Goal: Task Accomplishment & Management: Use online tool/utility

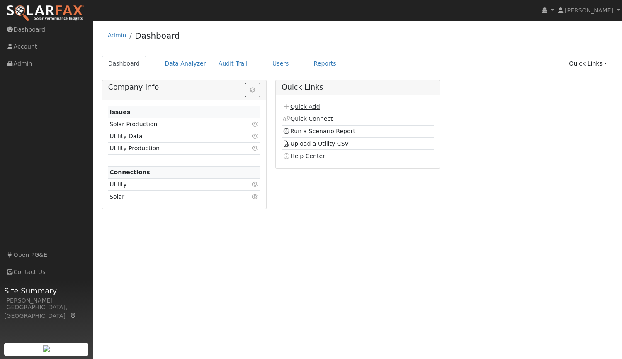
click at [306, 104] on link "Quick Add" at bounding box center [301, 106] width 37 height 7
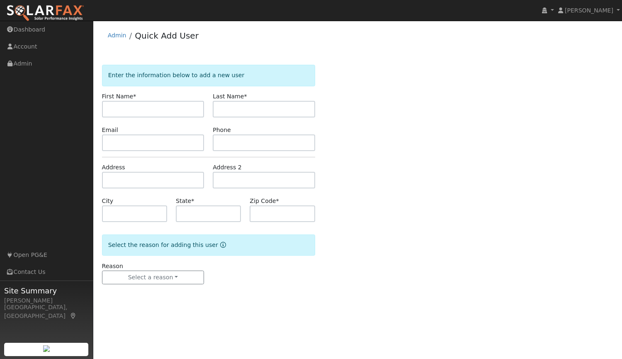
click at [164, 109] on input "text" at bounding box center [153, 109] width 102 height 17
type input "Gene"
click at [222, 111] on input "isaak" at bounding box center [264, 109] width 102 height 17
type input "Isaak"
click at [175, 146] on input "text" at bounding box center [153, 142] width 102 height 17
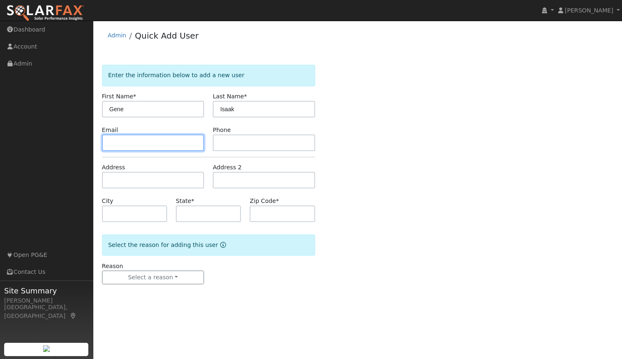
paste input "[EMAIL_ADDRESS][DOMAIN_NAME]"
type input "[EMAIL_ADDRESS][DOMAIN_NAME]"
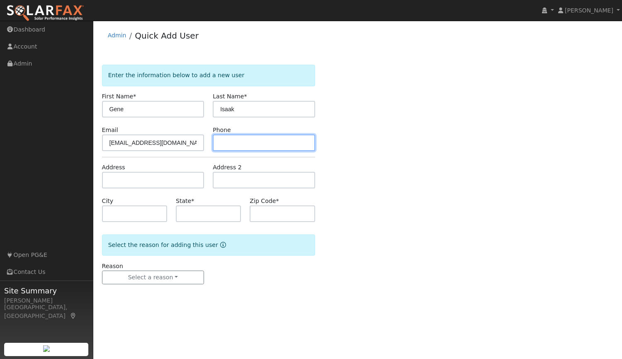
click at [265, 142] on input "text" at bounding box center [264, 142] width 102 height 17
click at [289, 142] on input "text" at bounding box center [264, 142] width 102 height 17
paste input "(530) 870-2187"
type input "(530) 870-2187"
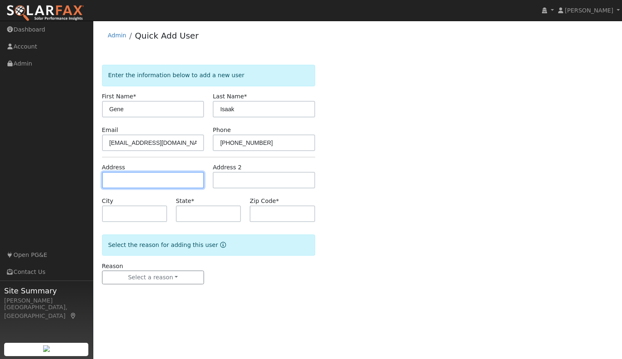
click at [164, 182] on input "text" at bounding box center [153, 180] width 102 height 17
click at [173, 178] on input "text" at bounding box center [153, 180] width 102 height 17
type input "[STREET_ADDRESS]"
type input "Marysville"
type input "CA"
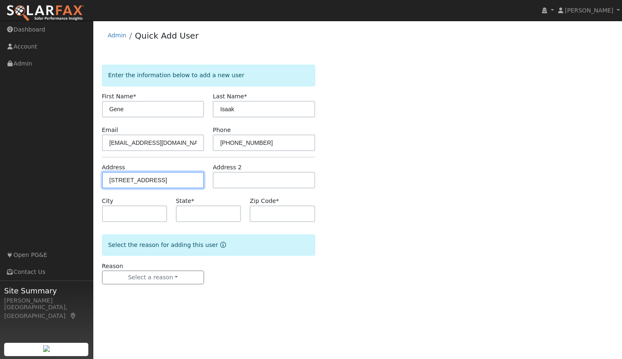
type input "95901"
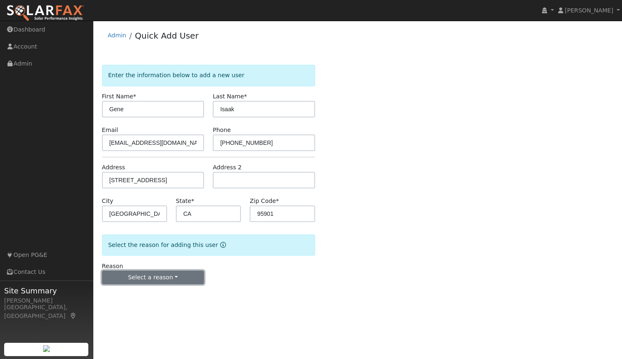
click at [147, 280] on button "Select a reason" at bounding box center [153, 277] width 102 height 14
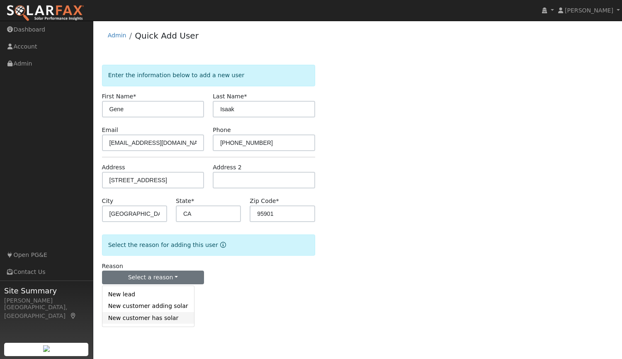
click at [147, 321] on link "New customer has solar" at bounding box center [148, 318] width 92 height 12
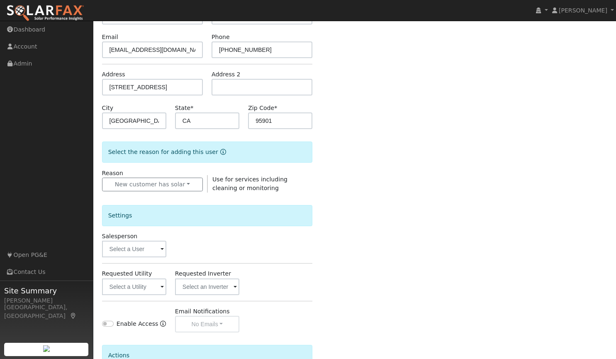
scroll to position [143, 0]
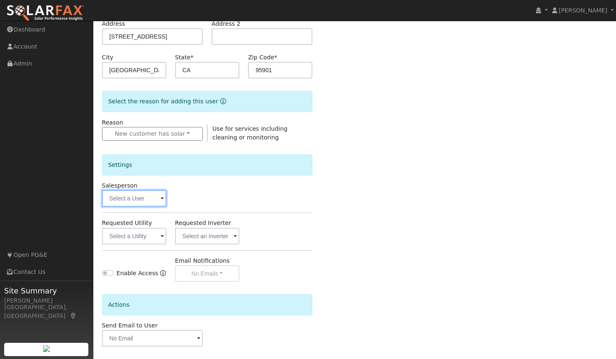
click at [148, 207] on input "text" at bounding box center [134, 198] width 64 height 17
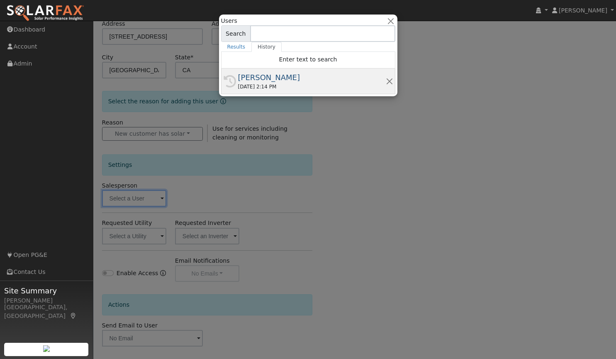
click at [259, 84] on div "08/07/2025 2:14 PM" at bounding box center [312, 86] width 148 height 7
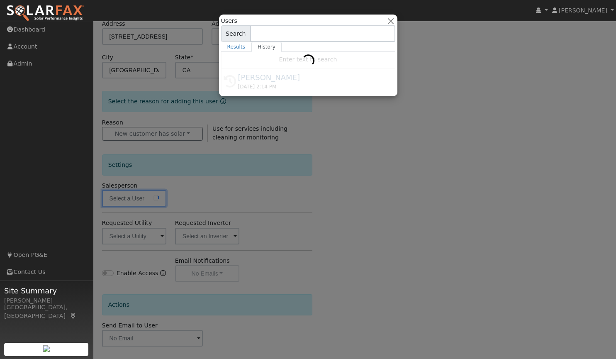
type input "[PERSON_NAME]"
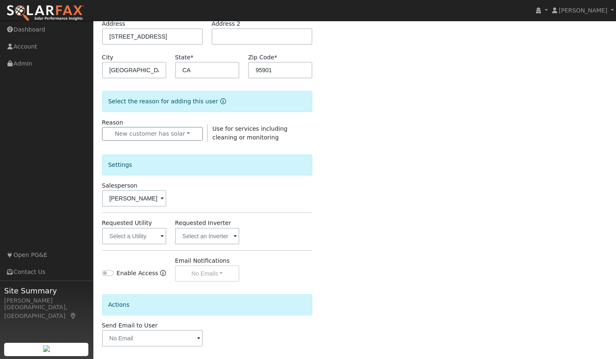
scroll to position [178, 0]
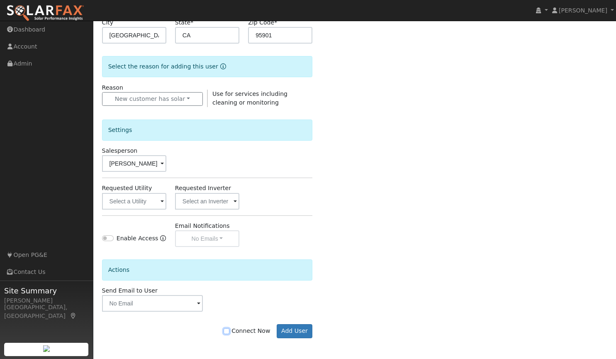
click at [229, 329] on input "Connect Now" at bounding box center [227, 331] width 6 height 6
checkbox input "true"
click at [301, 329] on button "Add User" at bounding box center [295, 331] width 36 height 14
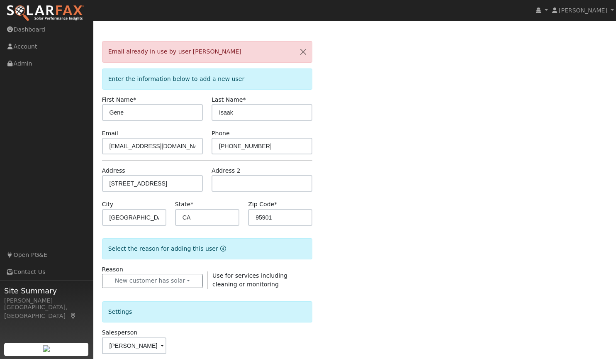
scroll to position [0, 0]
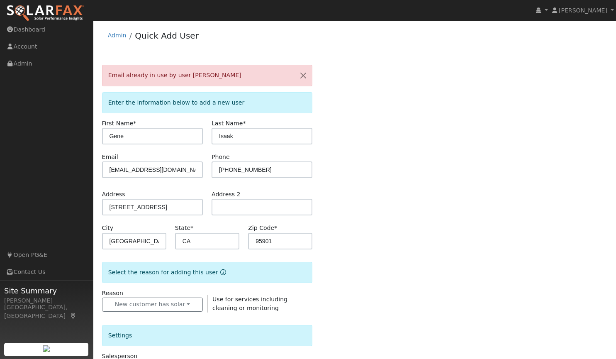
click at [197, 73] on span "Email already in use by user Gene Isaak" at bounding box center [174, 75] width 133 height 7
click at [116, 36] on link "Admin" at bounding box center [117, 35] width 19 height 7
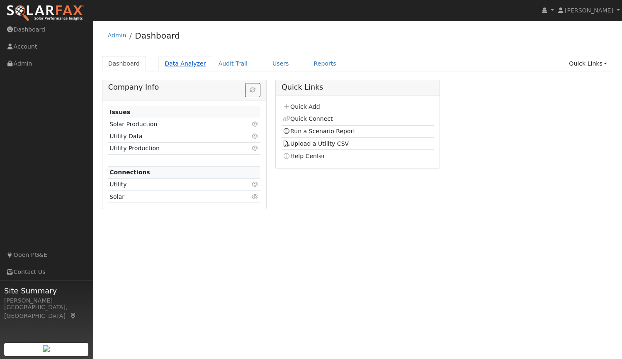
click at [180, 60] on link "Data Analyzer" at bounding box center [185, 63] width 54 height 15
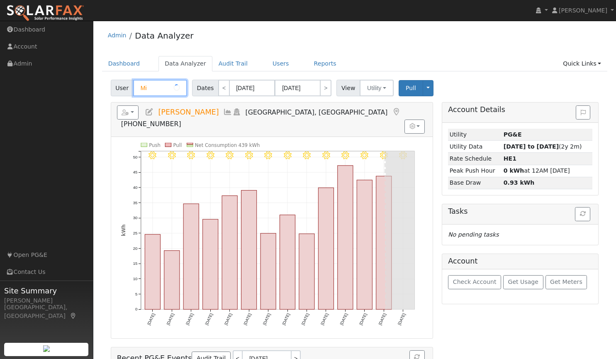
type input "M"
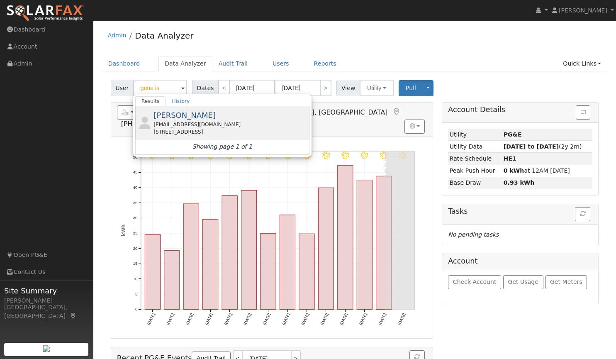
click at [168, 123] on div "setavola@comcast.net" at bounding box center [230, 124] width 154 height 7
type input "[PERSON_NAME]"
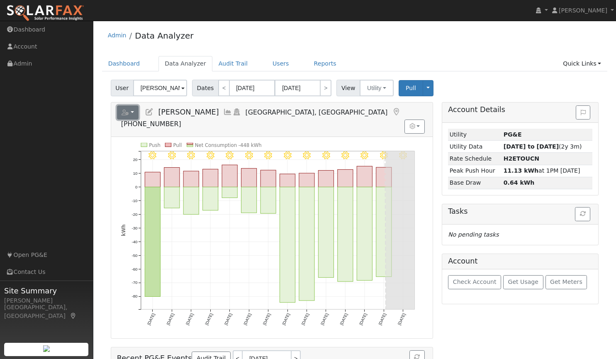
click at [133, 109] on button "button" at bounding box center [128, 112] width 22 height 14
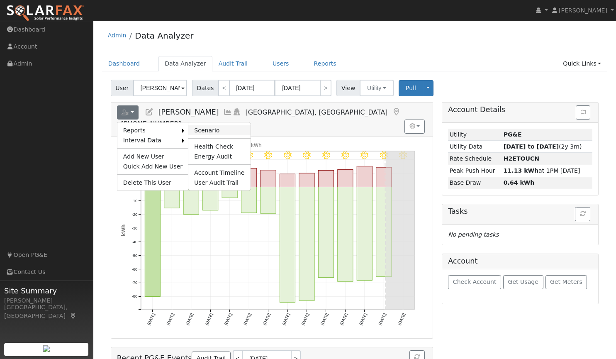
click at [198, 129] on link "Scenario" at bounding box center [219, 130] width 62 height 10
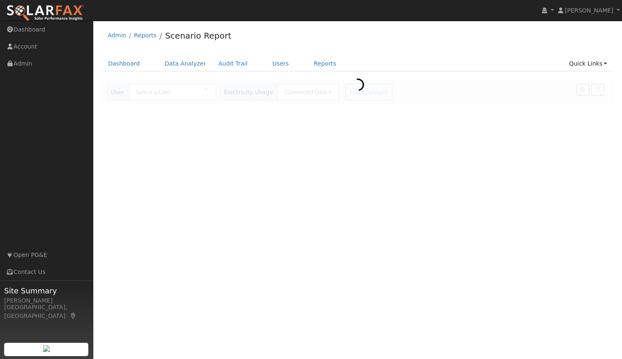
type input "[PERSON_NAME]"
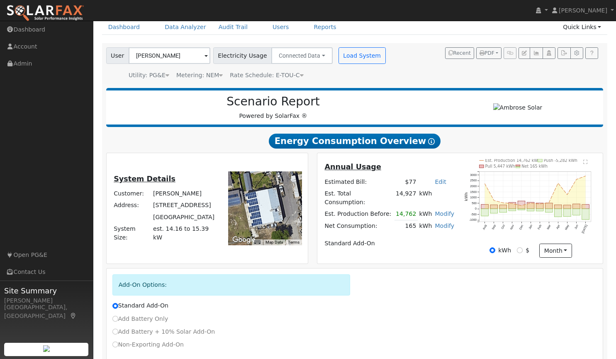
scroll to position [85, 0]
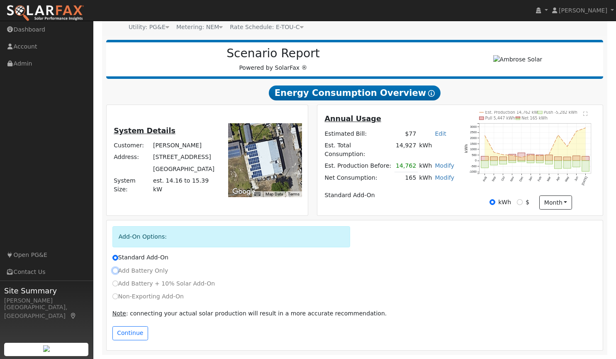
click at [114, 270] on input "Add Battery Only" at bounding box center [115, 270] width 6 height 6
radio input "true"
radio input "false"
click at [133, 329] on button "Continue" at bounding box center [130, 333] width 36 height 14
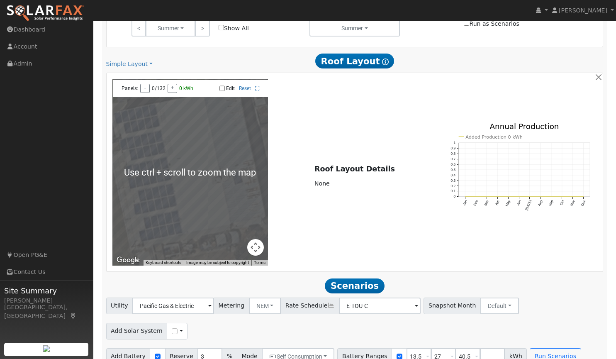
scroll to position [522, 0]
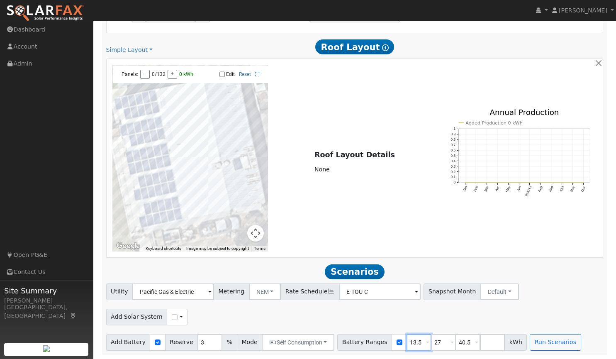
drag, startPoint x: 411, startPoint y: 342, endPoint x: 386, endPoint y: 342, distance: 24.9
click at [386, 342] on div "Battery Ranges 13.5 Overrides Reserve % Mode None None Self Consumption Peak Sa…" at bounding box center [431, 342] width 189 height 17
type input "16"
drag, startPoint x: 459, startPoint y: 342, endPoint x: 432, endPoint y: 345, distance: 27.5
click at [432, 345] on div "Battery Ranges 16 Overrides Reserve % Mode None None Self Consumption Peak Savi…" at bounding box center [431, 342] width 189 height 17
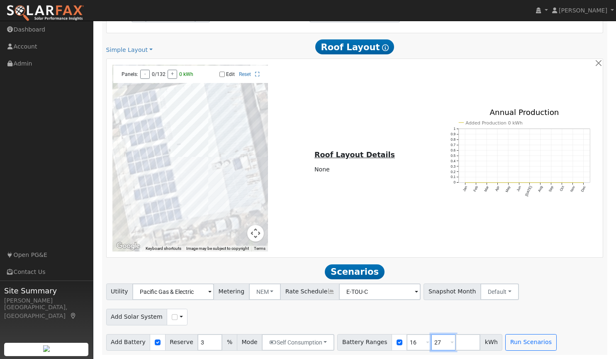
drag, startPoint x: 429, startPoint y: 340, endPoint x: 411, endPoint y: 344, distance: 18.1
click at [411, 344] on div "Battery Ranges 16 Overrides Reserve % Mode None None Self Consumption Peak Savi…" at bounding box center [419, 342] width 165 height 17
click at [491, 342] on button "Run Scenarios" at bounding box center [506, 342] width 51 height 17
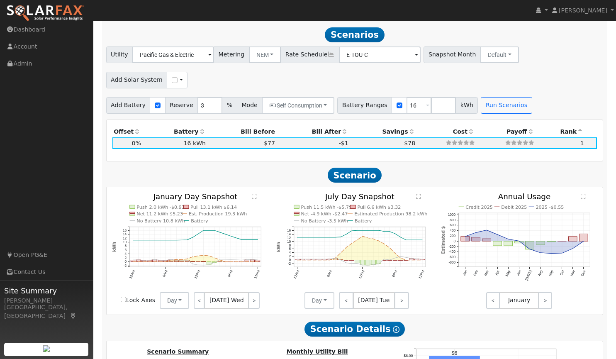
scroll to position [760, 0]
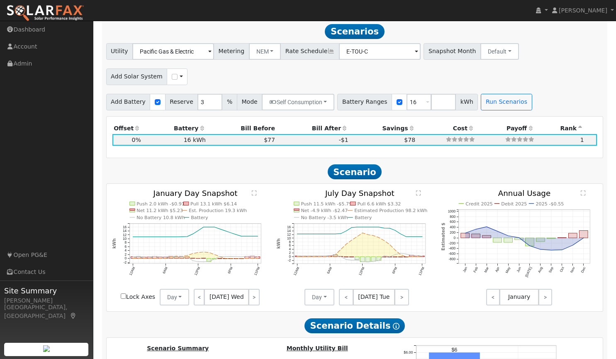
click at [350, 144] on td "$78" at bounding box center [383, 140] width 67 height 12
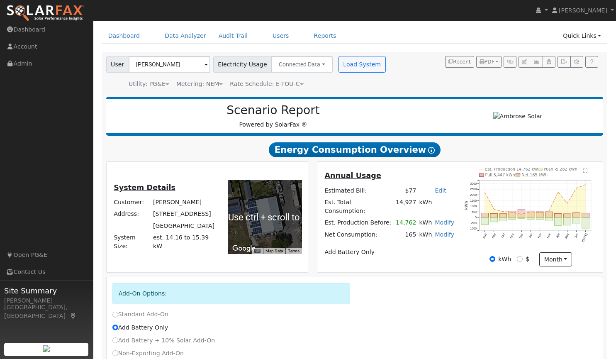
scroll to position [0, 0]
